Goal: Transaction & Acquisition: Purchase product/service

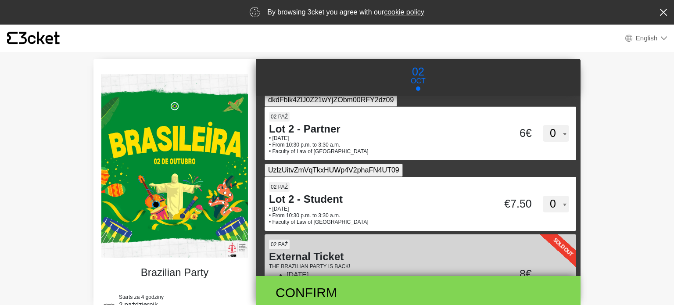
scroll to position [174, 0]
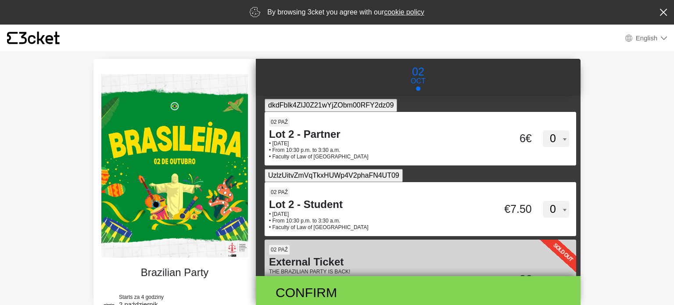
click at [551, 208] on select "0 1 2 3 4 5 6 7 8 9 10 11 12 13 14 15" at bounding box center [556, 209] width 26 height 17
select select "2"
click at [543, 201] on select "0 1 2 3 4 5 6 7 8 9 10 11 12 13 14 15" at bounding box center [556, 209] width 26 height 17
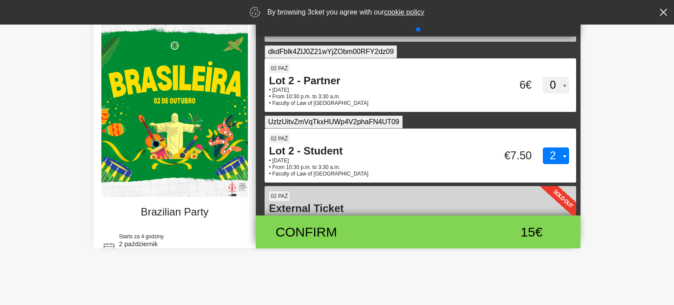
scroll to position [60, 0]
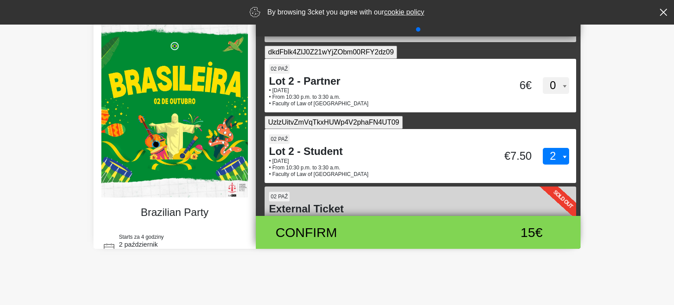
click at [186, 134] on img at bounding box center [174, 105] width 147 height 183
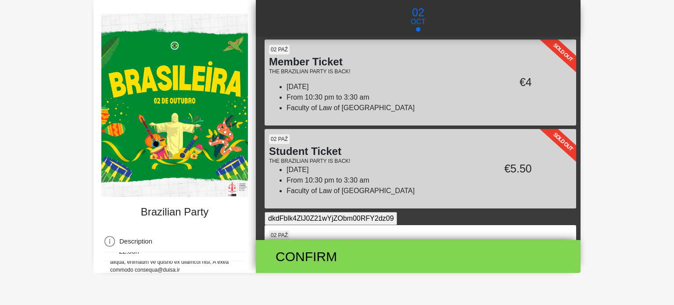
scroll to position [307, 0]
click at [64, 235] on body "× {' '} English English Portuguese Spanish Catalan Français Brazilian Party Sta…" at bounding box center [337, 116] width 674 height 305
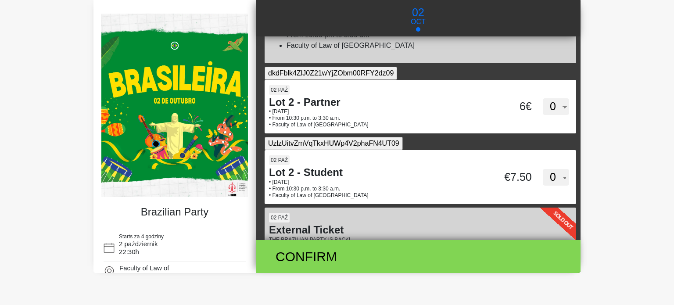
scroll to position [148, 0]
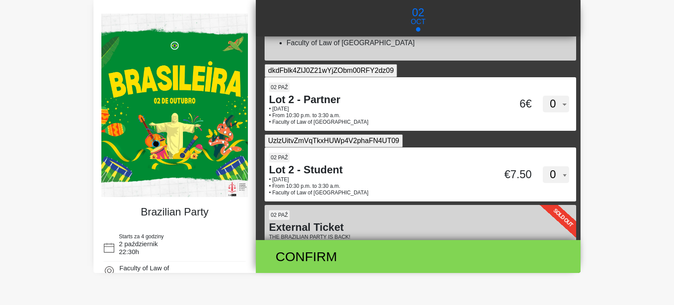
click at [558, 176] on select "0 1 2 3 4 5 6 7 8 9 10 11 12 13 14 15" at bounding box center [556, 174] width 26 height 17
click at [543, 166] on select "0 1 2 3 4 5 6 7 8 9 10 11 12 13 14 15" at bounding box center [556, 174] width 26 height 17
select select "2"
click at [628, 179] on body "× {' '} English English Portuguese Spanish Catalan Français Brazilian Party Sta…" at bounding box center [337, 116] width 674 height 305
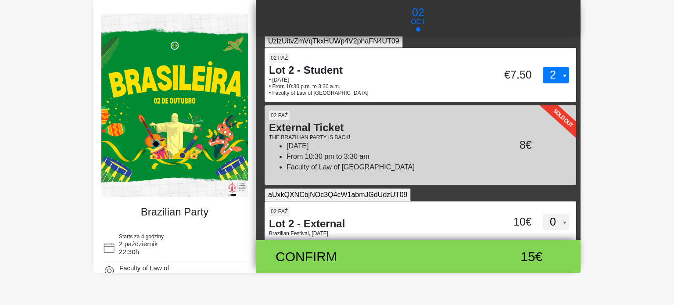
scroll to position [256, 0]
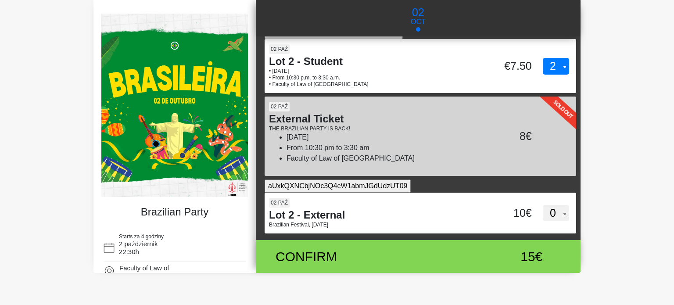
click at [427, 219] on h4 "Lot 2 - External" at bounding box center [379, 215] width 221 height 13
click at [411, 193] on input "aUxkQXNCbjNOc3Q4cW1abmJGdUdzUT09" at bounding box center [338, 185] width 146 height 13
click at [556, 208] on select "0 1 2 3 4 5 6 7 8 9 10 11 12 13 14 15" at bounding box center [556, 213] width 26 height 17
select select "0"
click at [543, 205] on select "0 1 2 3 4 5 6 7 8 9 10 11 12 13 14 15" at bounding box center [556, 213] width 26 height 17
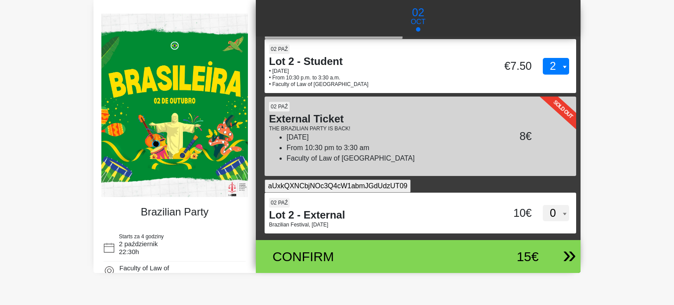
click at [549, 253] on div "Confirm 15€" at bounding box center [414, 256] width 311 height 33
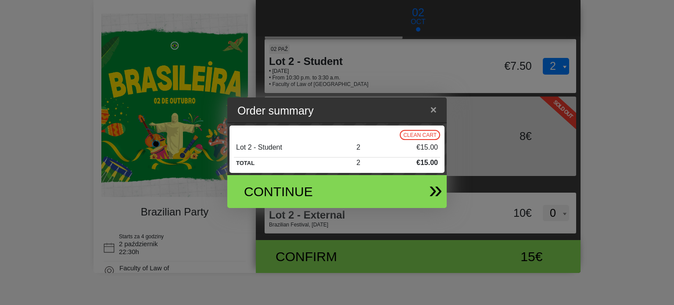
click at [304, 191] on font "Continue" at bounding box center [278, 191] width 69 height 14
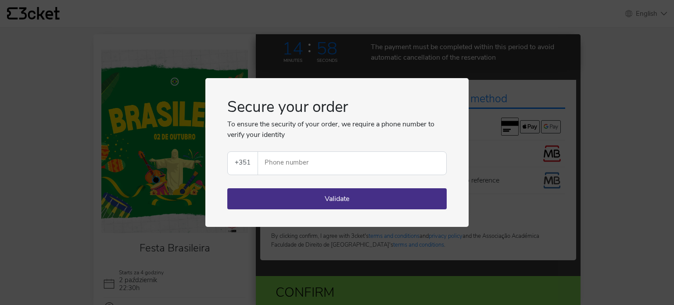
click at [541, 102] on div "Secure your order To ensure the security of your order, we require a phone numb…" at bounding box center [337, 152] width 674 height 305
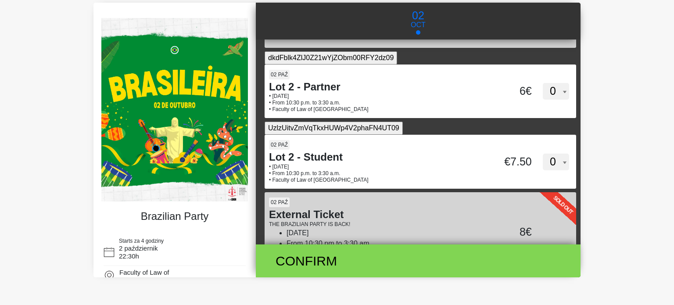
scroll to position [165, 0]
click at [552, 168] on select "0 1 2 3 4 5 6 7 8 9 10 11 12 13 14 15" at bounding box center [556, 162] width 26 height 17
select select "2"
click at [543, 154] on select "0 1 2 3 4 5 6 7 8 9 10 11 12 13 14 15" at bounding box center [556, 162] width 26 height 17
click at [486, 251] on div "15€" at bounding box center [501, 261] width 75 height 20
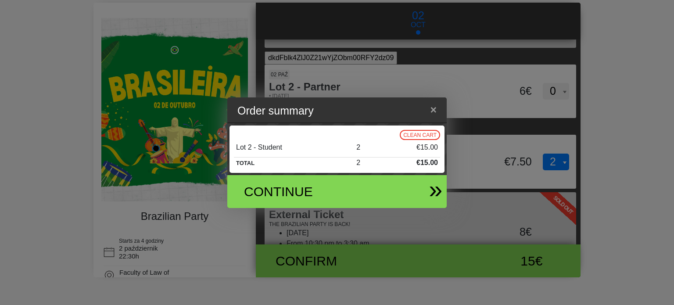
click at [379, 192] on div "Continue" at bounding box center [333, 191] width 205 height 33
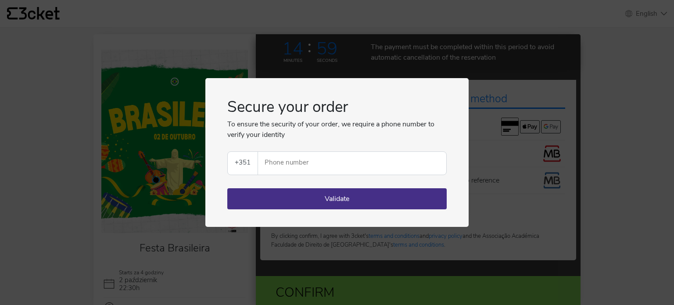
click at [241, 169] on select "[GEOGRAPHIC_DATA] (+351) [GEOGRAPHIC_DATA] (+34) [GEOGRAPHIC_DATA] (+32) [GEOGR…" at bounding box center [243, 163] width 30 height 23
select select "48"
click at [228, 152] on select "[GEOGRAPHIC_DATA] (+351) [GEOGRAPHIC_DATA] (+34) [GEOGRAPHIC_DATA] (+32) [GEOGR…" at bounding box center [243, 163] width 30 height 23
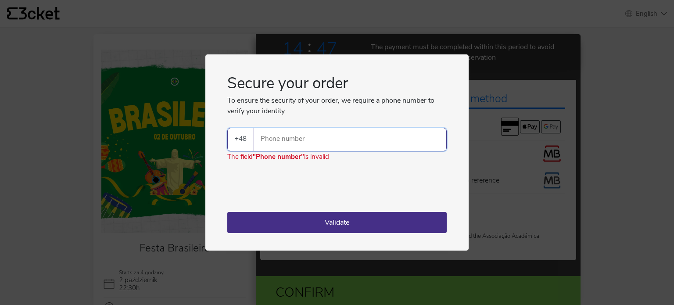
click at [304, 138] on input "Phone number" at bounding box center [353, 139] width 185 height 23
type input "783981313"
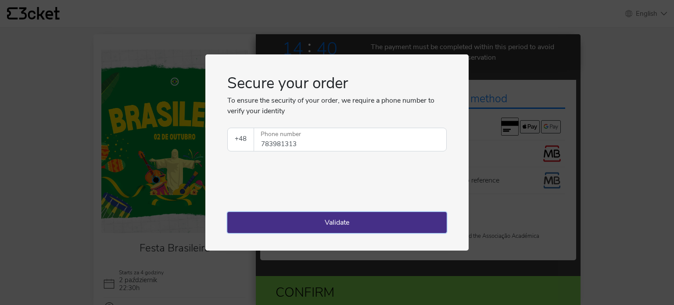
click at [309, 214] on button "Validate" at bounding box center [336, 222] width 219 height 21
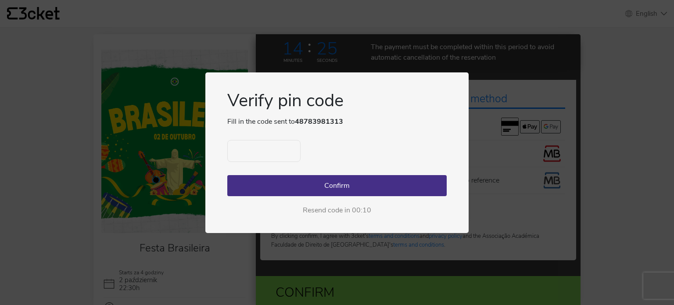
click at [261, 150] on input "text" at bounding box center [263, 151] width 73 height 22
type input "6876"
click at [353, 184] on button "Confirm" at bounding box center [336, 185] width 219 height 21
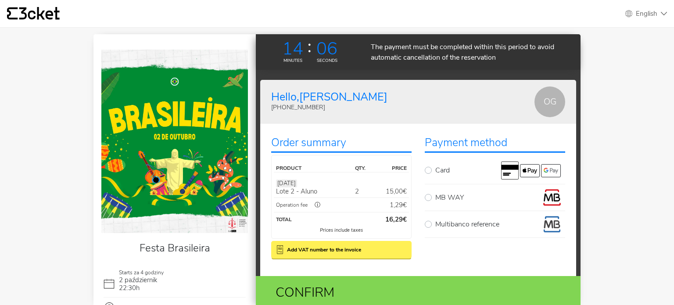
click at [435, 170] on label "Card" at bounding box center [500, 170] width 130 height 18
click at [435, 167] on input "Card" at bounding box center [438, 164] width 6 height 6
radio input "true"
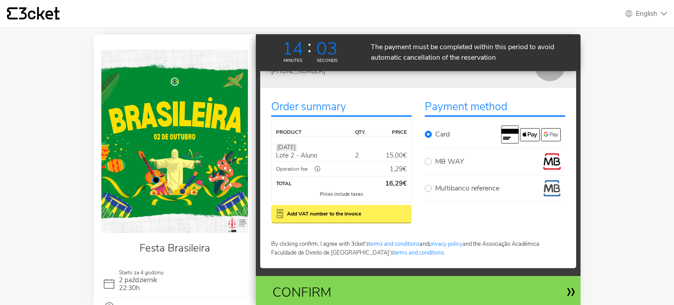
click at [456, 297] on div "Confirm" at bounding box center [365, 293] width 198 height 20
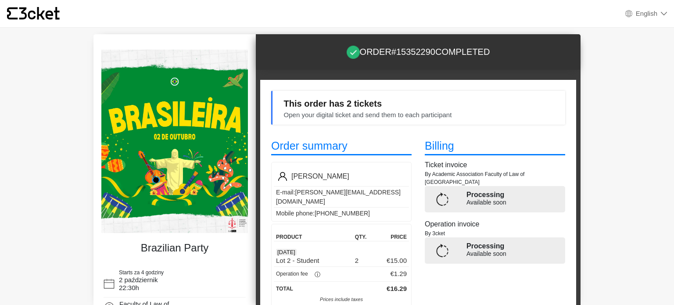
click at [0, 101] on body "× {' '} English English Portuguese Spanish Catalan Français Brazilian Party Sta…" at bounding box center [337, 170] width 674 height 341
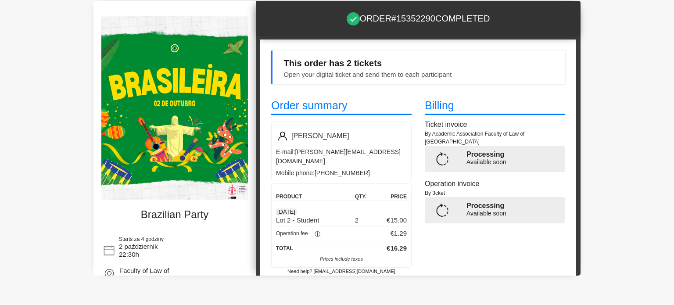
scroll to position [2, 0]
